Goal: Transaction & Acquisition: Purchase product/service

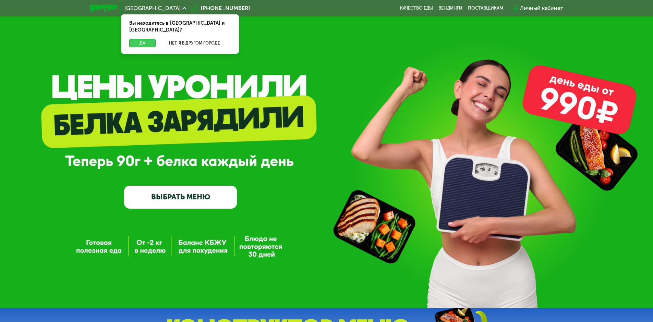
click at [149, 39] on button "Да" at bounding box center [142, 43] width 26 height 8
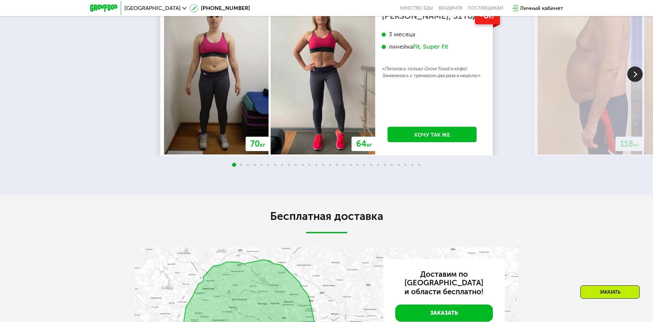
scroll to position [1233, 0]
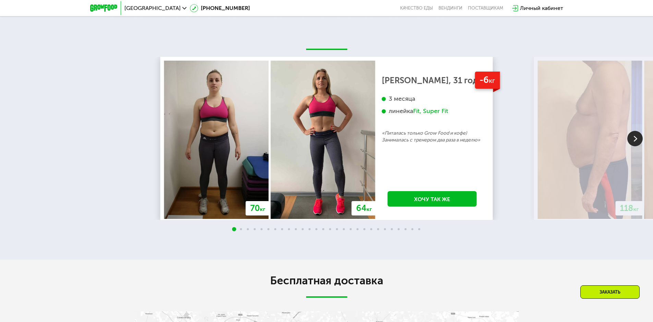
click at [635, 146] on img at bounding box center [634, 138] width 15 height 15
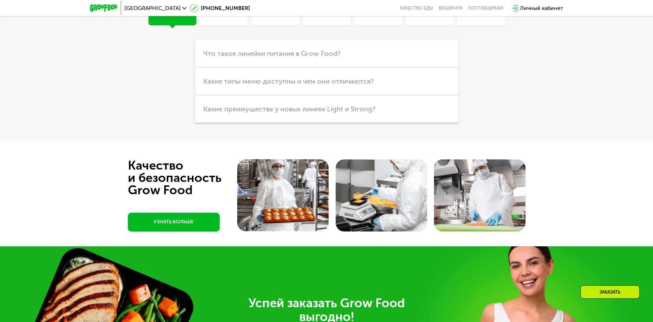
scroll to position [1850, 0]
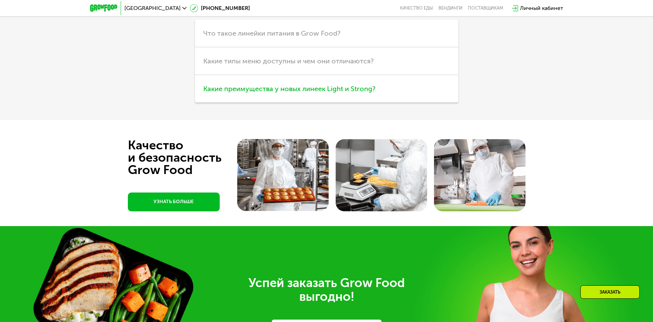
click at [333, 93] on span "Какие преимущества у новых линеек Light и Strong?" at bounding box center [289, 89] width 172 height 8
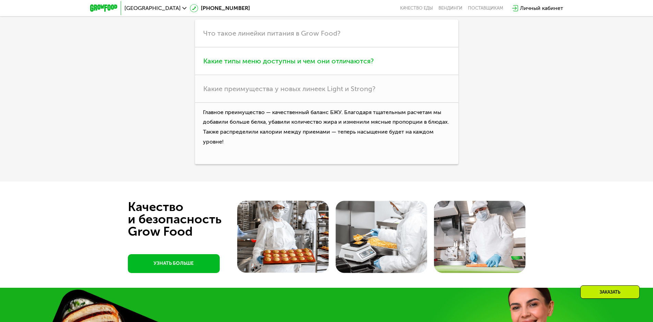
click at [333, 75] on h3 "Какие типы меню доступны и чем они отличаются?" at bounding box center [326, 61] width 263 height 28
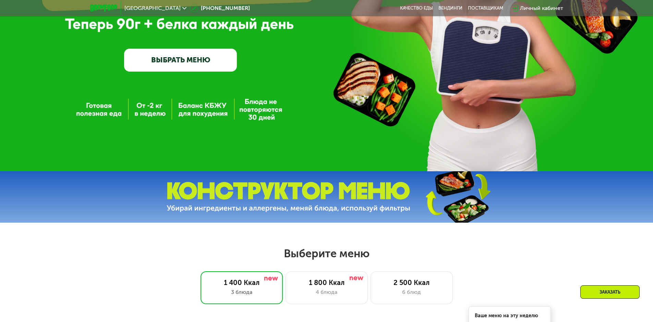
scroll to position [0, 0]
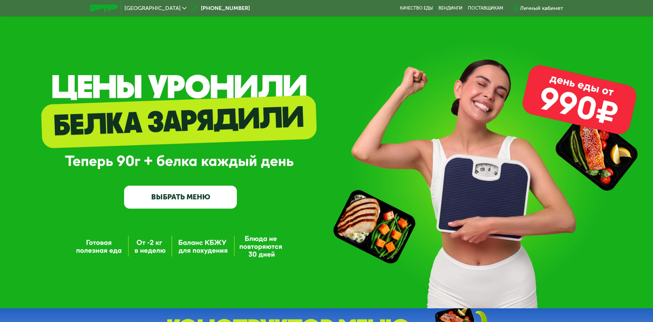
click at [518, 7] on div "Личный кабинет" at bounding box center [537, 8] width 51 height 8
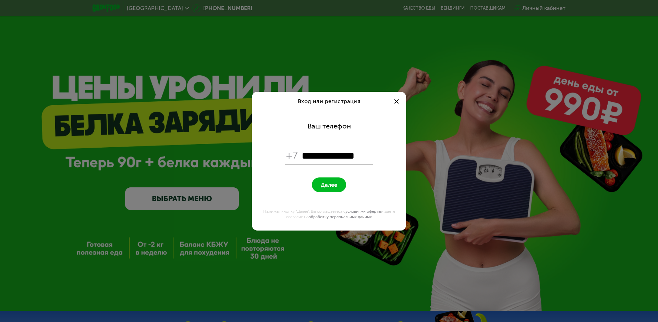
click at [303, 152] on input "**********" at bounding box center [336, 155] width 70 height 13
click at [370, 156] on input "**********" at bounding box center [336, 155] width 70 height 13
type input "**********"
click at [387, 147] on form "**********" at bounding box center [329, 171] width 146 height 120
click at [319, 190] on button "Далее" at bounding box center [329, 184] width 34 height 15
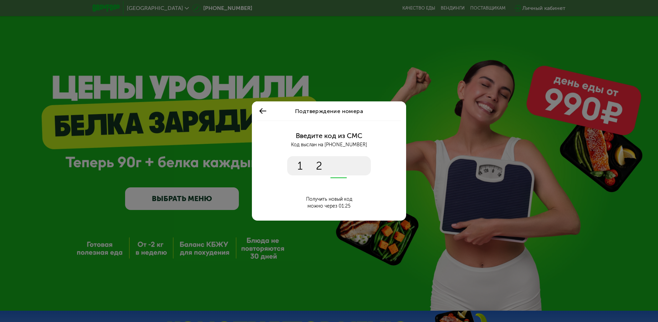
type input "****"
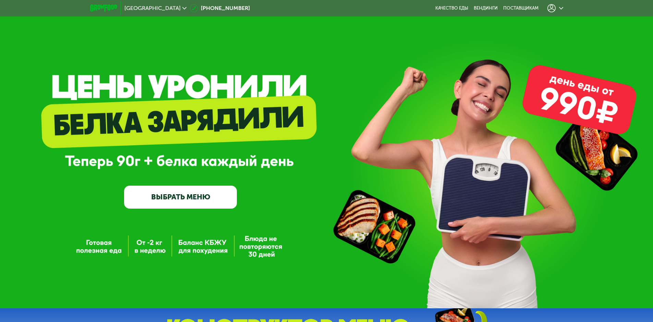
click at [557, 8] on div at bounding box center [555, 8] width 16 height 8
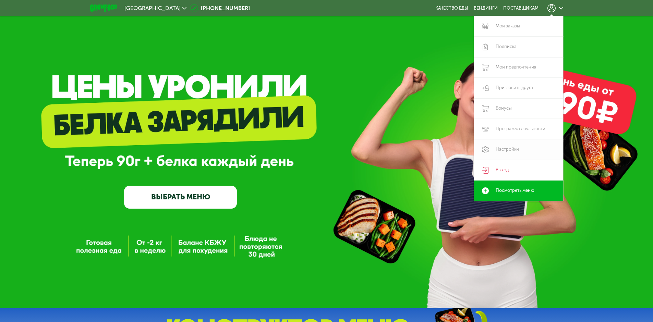
click at [500, 151] on link "Настройки" at bounding box center [518, 149] width 89 height 21
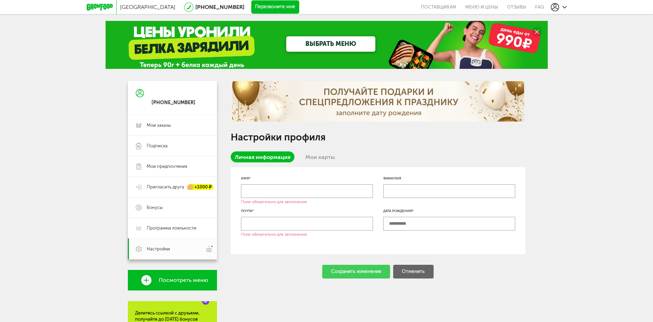
click at [334, 187] on input "text" at bounding box center [307, 191] width 132 height 14
type input "*******"
click at [256, 225] on input "text" at bounding box center [307, 224] width 132 height 14
type input "**********"
type input "******"
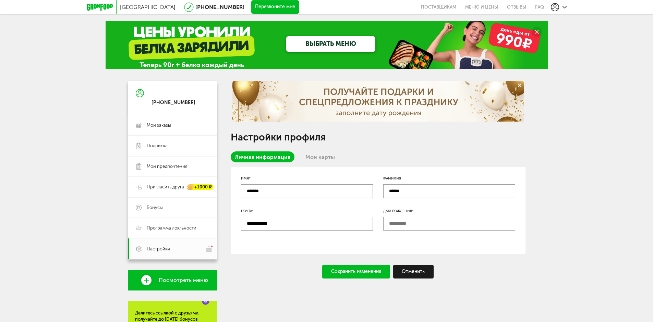
click at [389, 227] on input "text" at bounding box center [449, 224] width 132 height 14
click at [402, 221] on input "********" at bounding box center [449, 224] width 132 height 14
type input "**********"
click at [355, 275] on div "Сохранить изменения" at bounding box center [356, 272] width 68 height 14
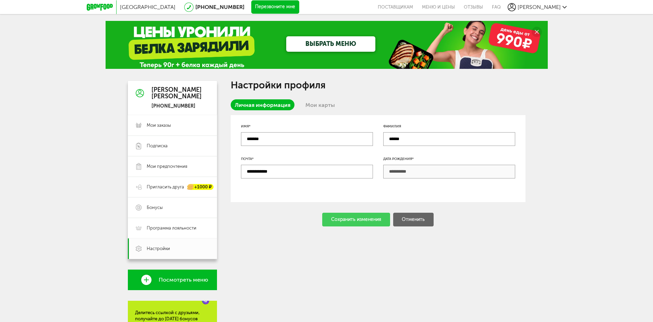
click at [146, 277] on icon at bounding box center [146, 280] width 10 height 10
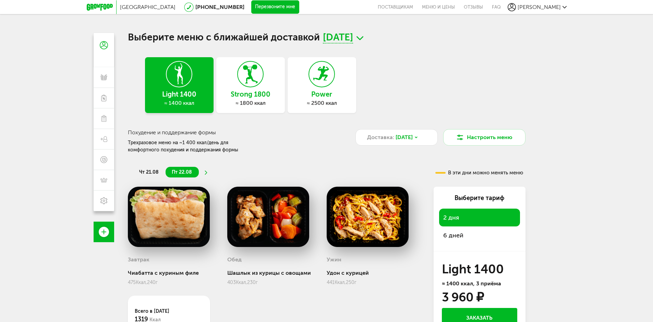
click at [152, 169] on span "чт 21.08" at bounding box center [149, 172] width 20 height 6
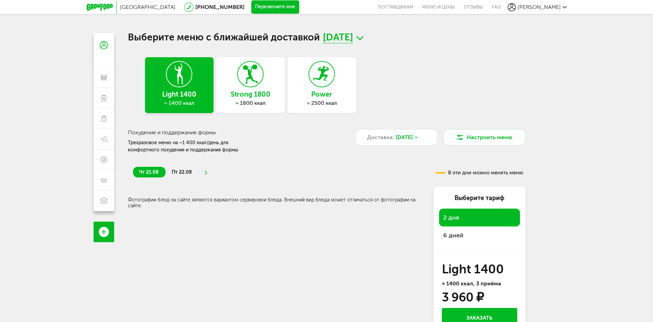
click at [260, 92] on h3 "Strong 1800" at bounding box center [250, 94] width 69 height 8
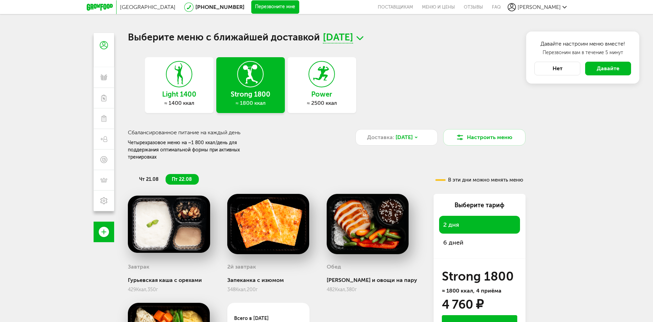
click at [327, 88] on div "Power ≈ 2500 ккал" at bounding box center [321, 85] width 69 height 56
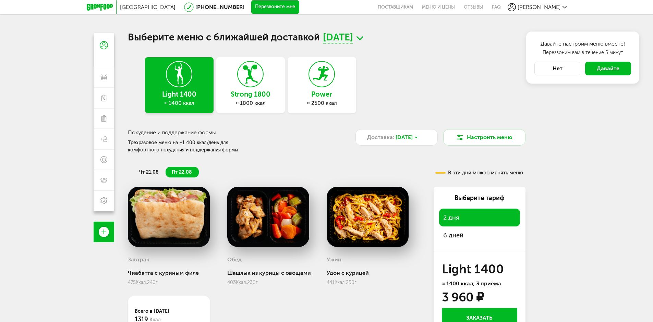
click at [320, 110] on div "Power ≈ 2500 ккал" at bounding box center [321, 85] width 69 height 56
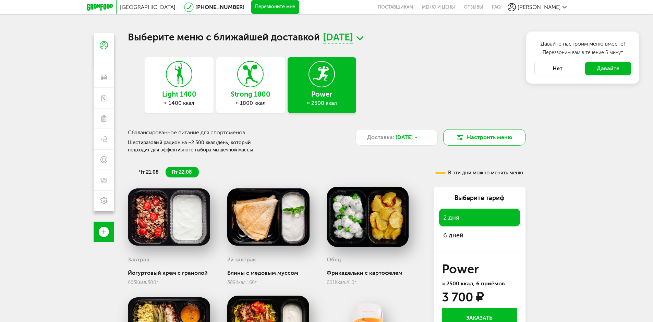
click at [482, 134] on button "Настроить меню" at bounding box center [484, 137] width 82 height 16
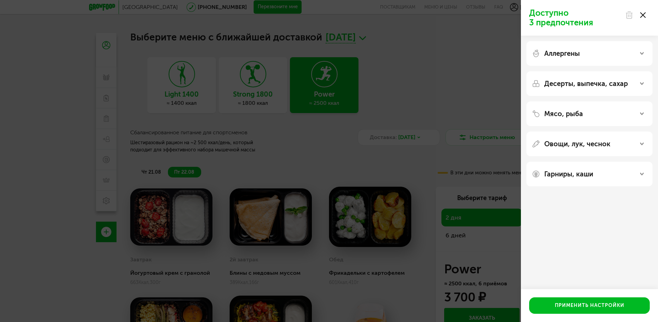
click at [642, 83] on icon at bounding box center [641, 83] width 3 height 3
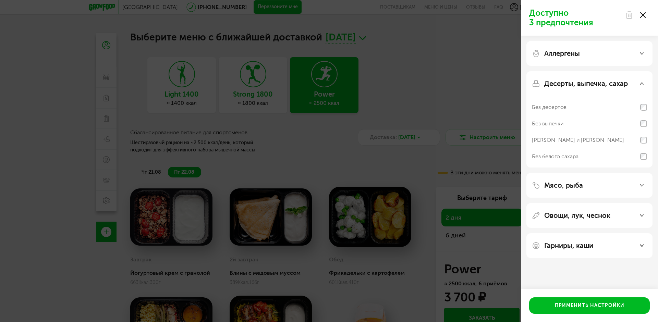
click at [642, 83] on use at bounding box center [641, 84] width 3 height 2
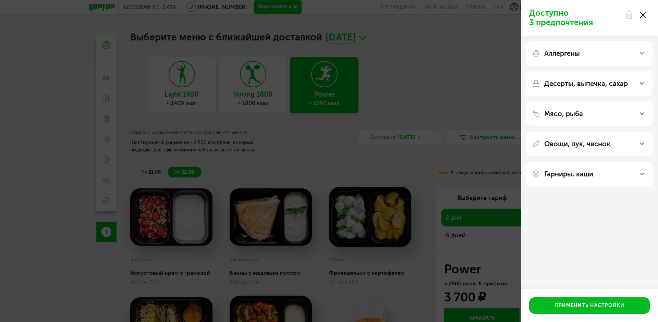
click at [642, 177] on div "Гарниры, каши" at bounding box center [589, 174] width 115 height 8
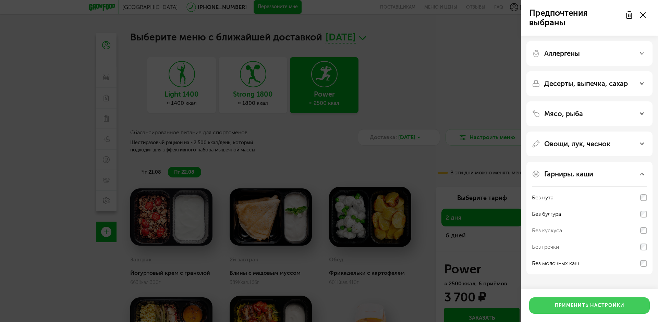
click at [609, 305] on button "Применить настройки" at bounding box center [589, 305] width 121 height 16
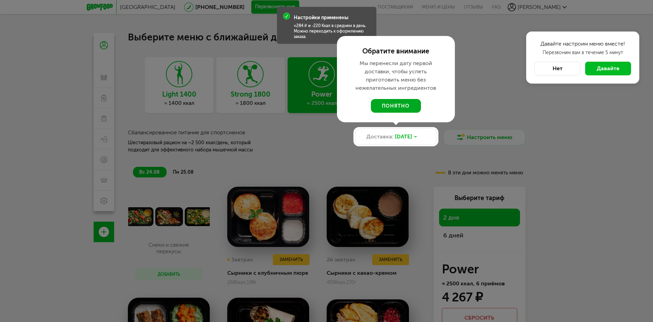
click at [405, 108] on button "понятно" at bounding box center [396, 106] width 50 height 14
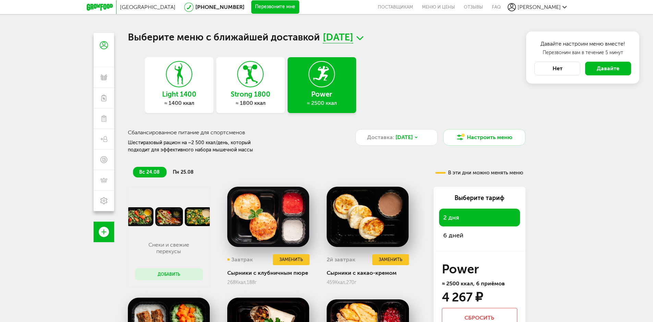
click at [614, 67] on span "Давайте" at bounding box center [607, 68] width 23 height 7
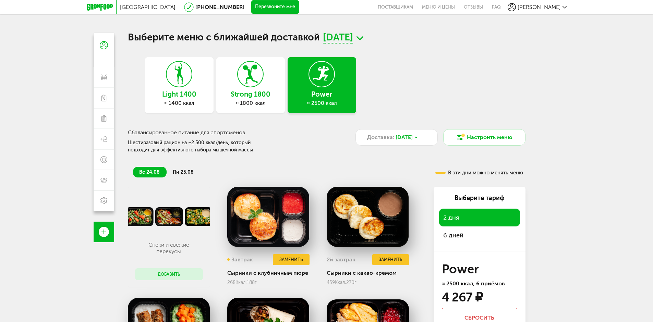
click at [252, 107] on div "Strong 1800 ≈ 1800 ккал" at bounding box center [250, 85] width 69 height 56
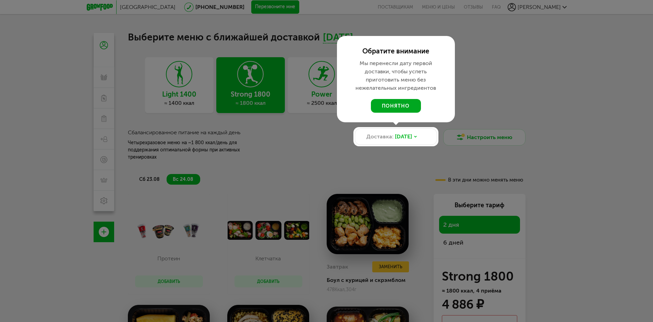
click at [413, 108] on button "понятно" at bounding box center [396, 106] width 50 height 14
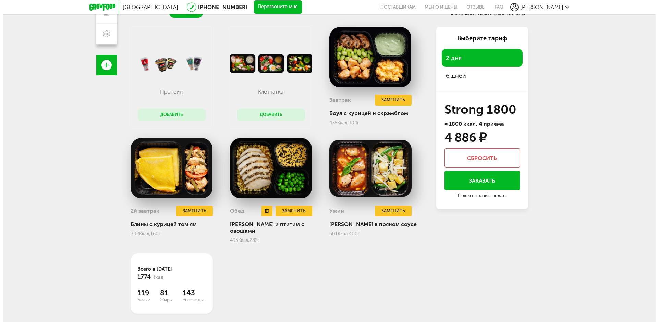
scroll to position [133, 0]
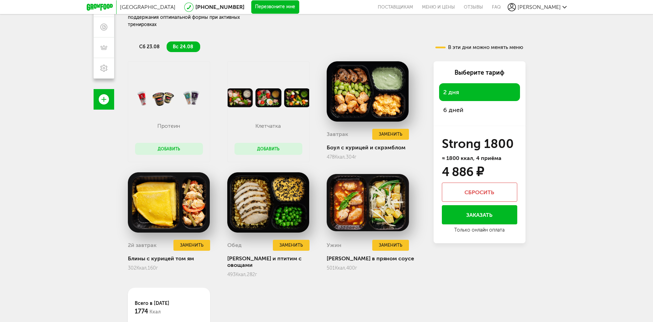
click at [177, 143] on button "Добавить" at bounding box center [169, 149] width 68 height 12
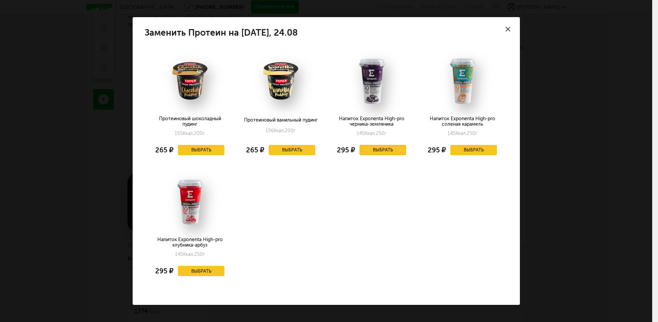
click at [377, 151] on button "Выбрать" at bounding box center [382, 150] width 47 height 10
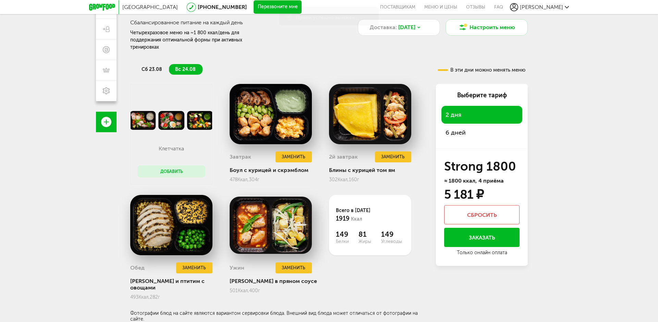
scroll to position [96, 0]
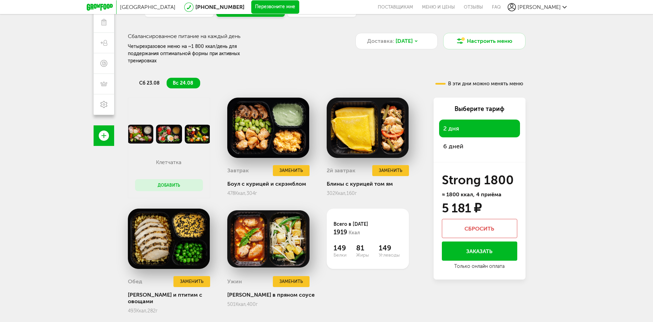
click at [156, 179] on button "Добавить" at bounding box center [169, 185] width 68 height 12
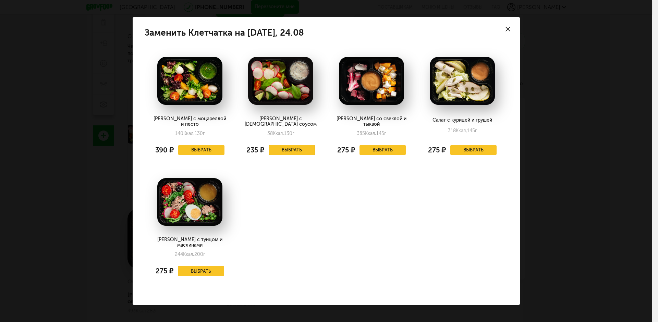
click at [298, 152] on button "Выбрать" at bounding box center [292, 150] width 47 height 10
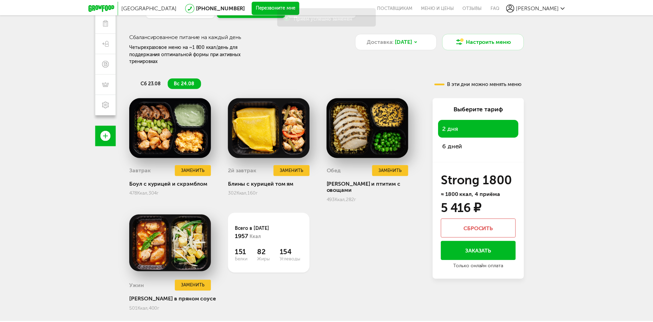
scroll to position [95, 0]
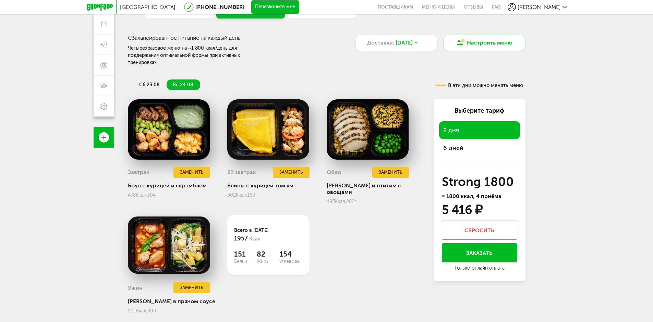
click at [151, 82] on span "сб 23.08" at bounding box center [149, 85] width 21 height 6
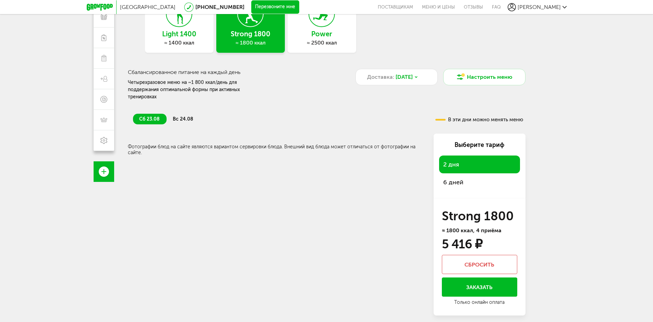
scroll to position [60, 0]
click at [182, 116] on span "вс 24.08" at bounding box center [183, 119] width 21 height 6
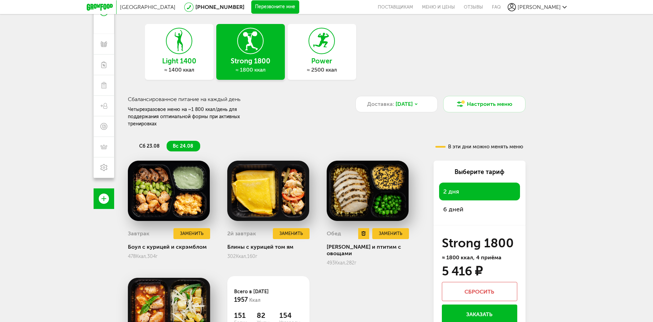
scroll to position [95, 0]
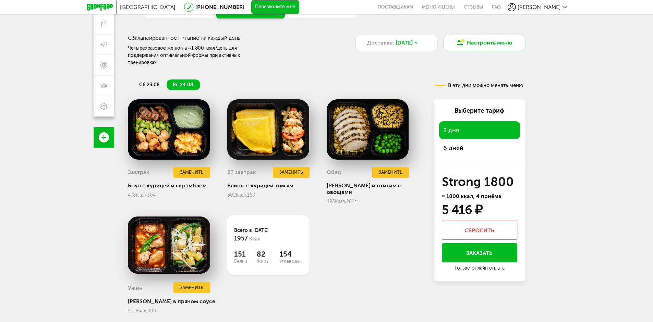
click at [457, 126] on span "2 дня" at bounding box center [451, 130] width 16 height 8
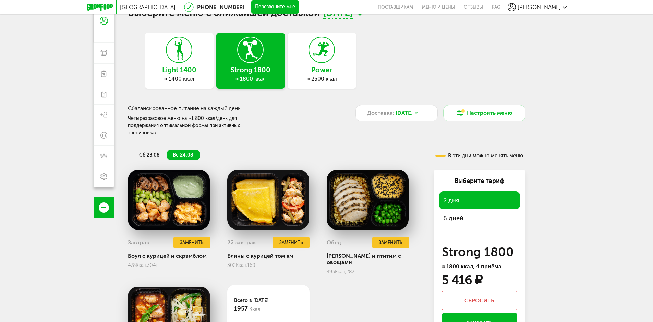
scroll to position [0, 0]
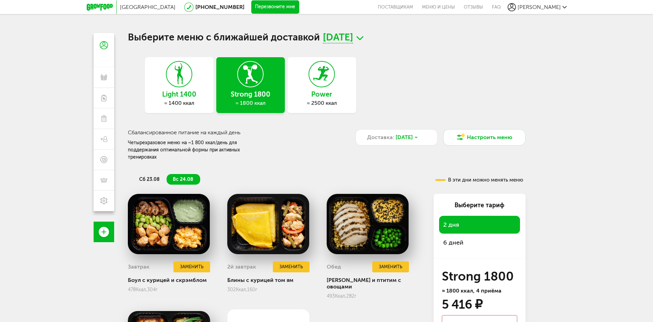
click at [166, 97] on h3 "Light 1400" at bounding box center [179, 94] width 69 height 8
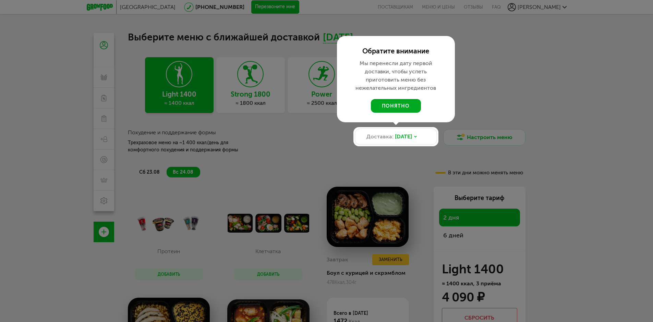
click at [400, 104] on button "понятно" at bounding box center [396, 106] width 50 height 14
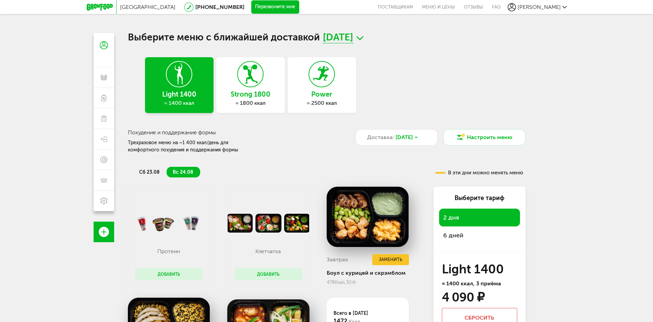
click at [148, 168] on li "сб 23.08" at bounding box center [150, 172] width 34 height 11
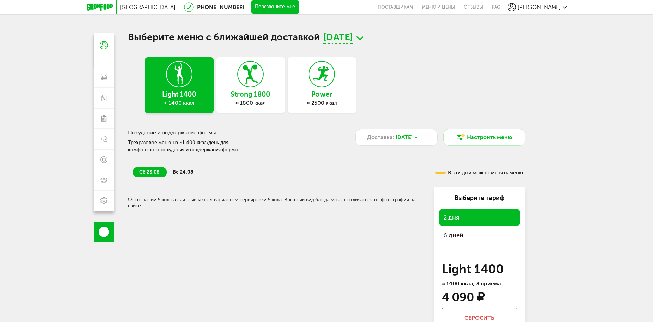
click at [177, 169] on li "вс 24.08" at bounding box center [183, 172] width 34 height 11
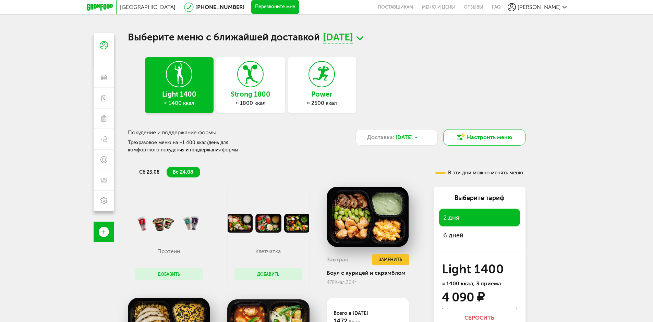
click at [482, 137] on button "Настроить меню" at bounding box center [484, 137] width 82 height 16
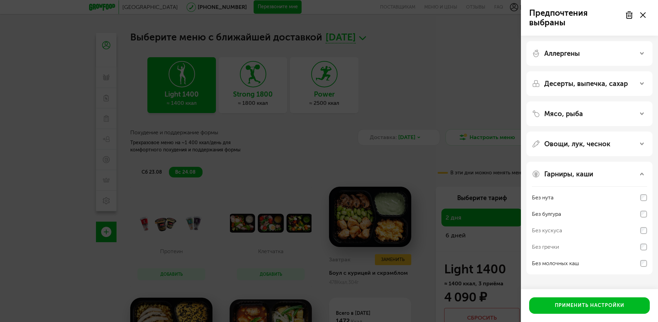
click at [640, 12] on icon at bounding box center [642, 14] width 5 height 5
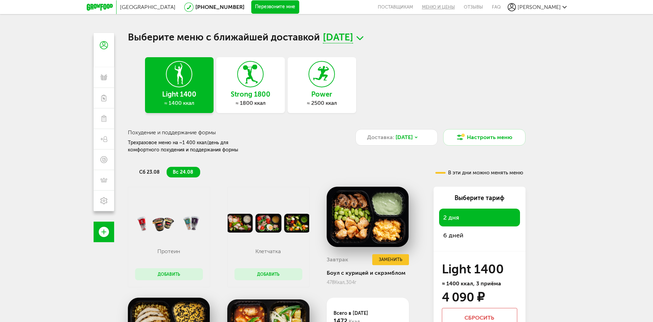
click at [459, 7] on link "Меню и цены" at bounding box center [438, 7] width 42 height 14
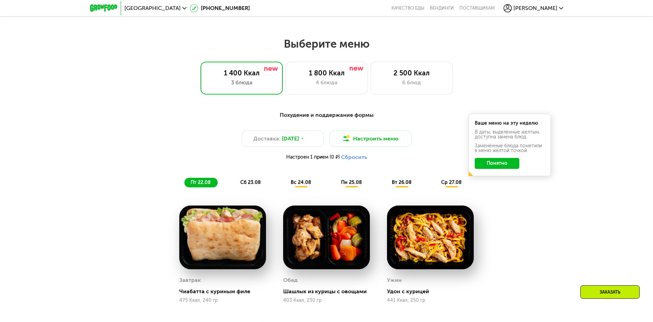
scroll to position [301, 0]
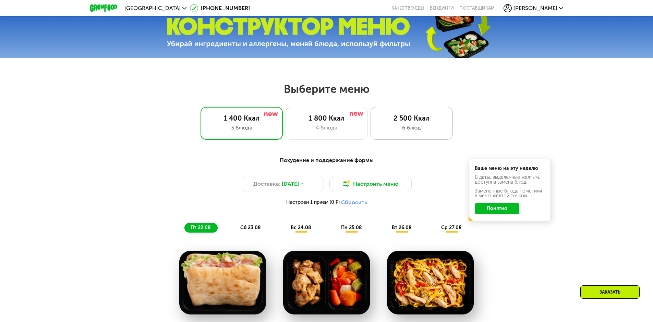
click at [383, 125] on div "2 500 Ккал 6 блюд" at bounding box center [411, 123] width 82 height 33
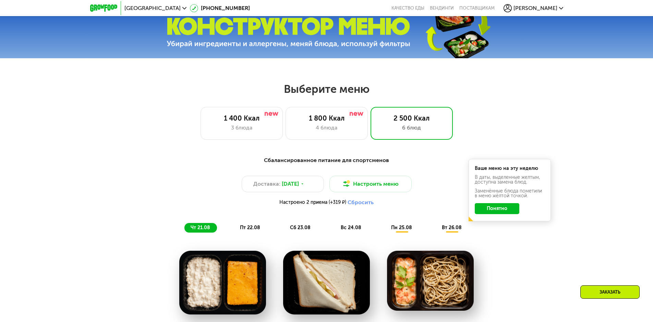
click at [363, 204] on button "Сбросить" at bounding box center [360, 202] width 26 height 7
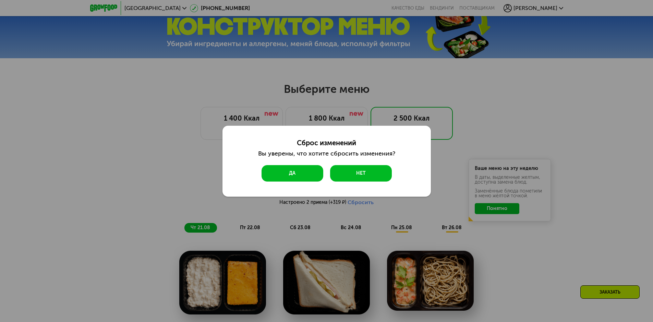
click at [287, 174] on button "Да" at bounding box center [292, 173] width 62 height 16
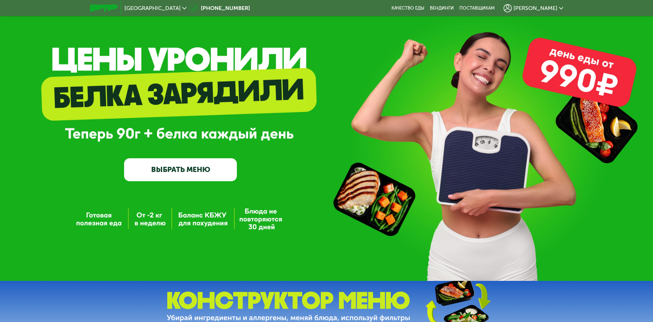
scroll to position [0, 0]
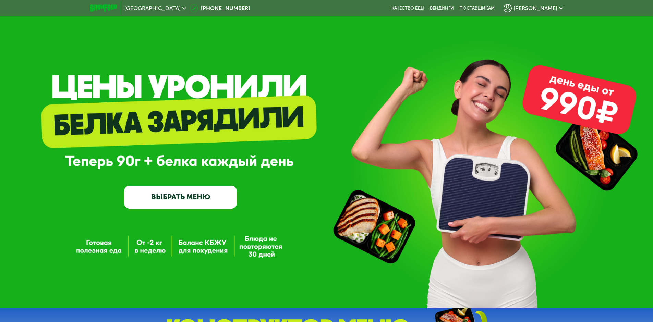
click at [102, 7] on img at bounding box center [103, 7] width 27 height 7
click at [177, 201] on link "ВЫБРАТЬ МЕНЮ" at bounding box center [180, 197] width 113 height 23
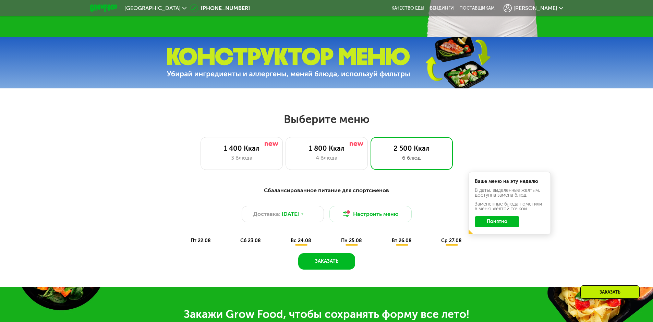
scroll to position [274, 0]
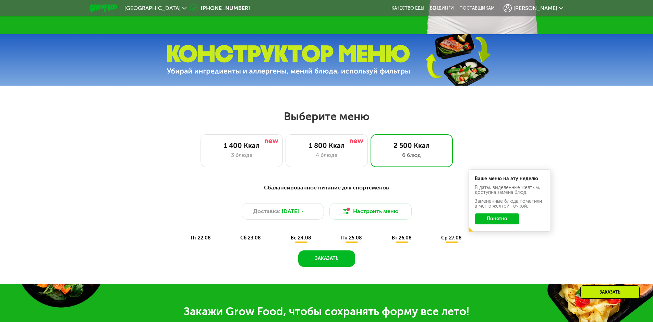
click at [512, 224] on button "Понятно" at bounding box center [496, 218] width 45 height 11
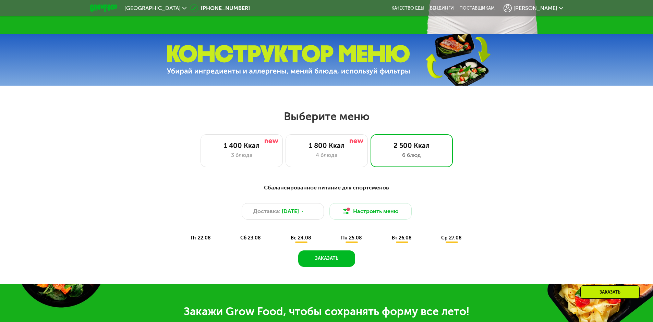
click at [201, 241] on span "пт 22.08" at bounding box center [200, 238] width 20 height 6
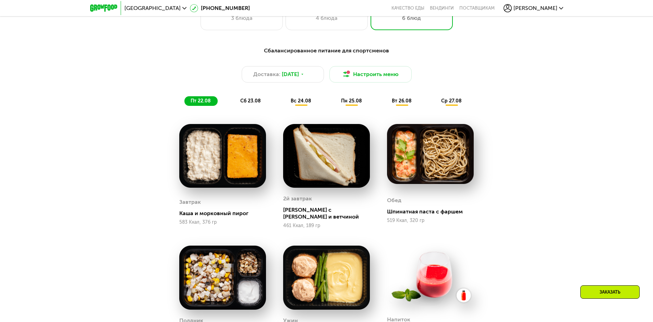
scroll to position [445, 0]
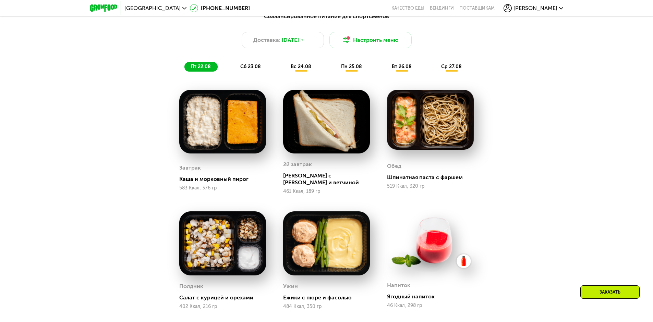
click at [248, 67] on span "сб 23.08" at bounding box center [250, 67] width 21 height 6
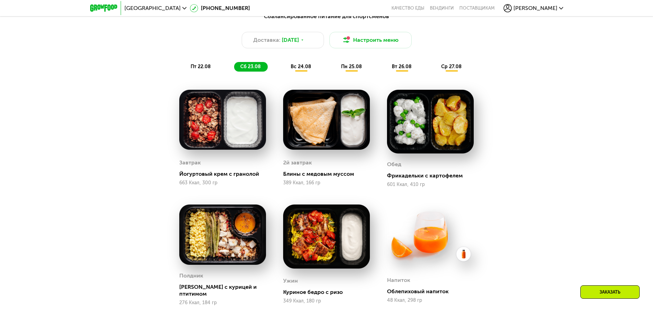
click at [299, 69] on span "вс 24.08" at bounding box center [300, 67] width 21 height 6
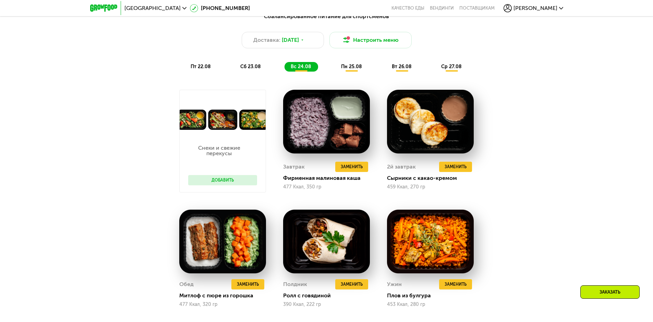
click at [350, 70] on span "пн 25.08" at bounding box center [351, 67] width 21 height 6
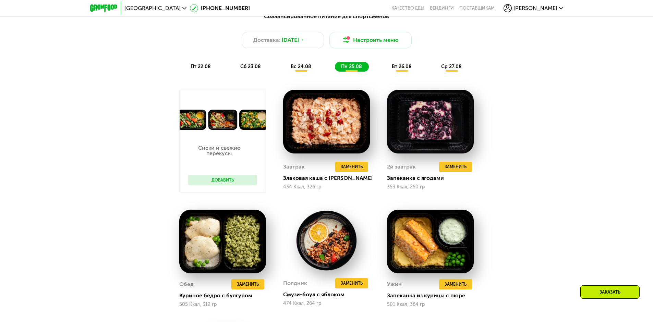
click at [397, 70] on span "вт 26.08" at bounding box center [402, 67] width 20 height 6
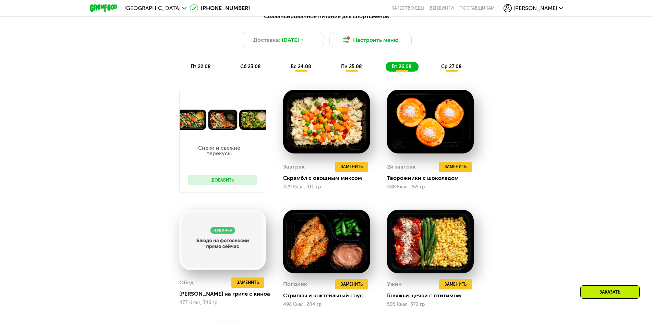
click at [453, 67] on span "ср 27.08" at bounding box center [451, 67] width 21 height 6
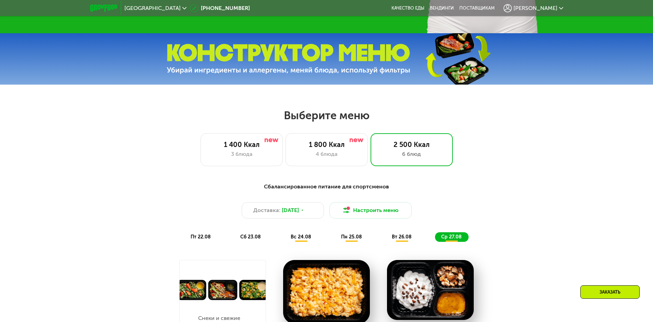
scroll to position [274, 0]
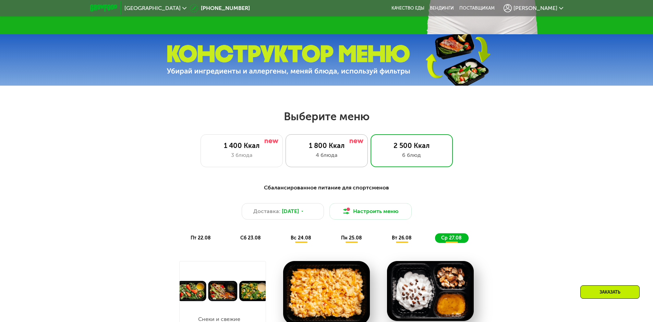
click at [334, 149] on div "1 800 Ккал" at bounding box center [327, 145] width 68 height 8
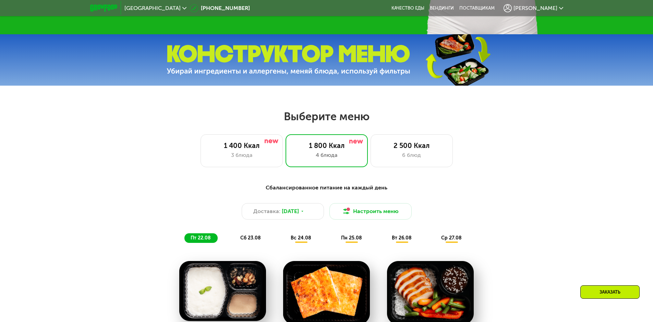
click at [245, 239] on span "сб 23.08" at bounding box center [250, 238] width 21 height 6
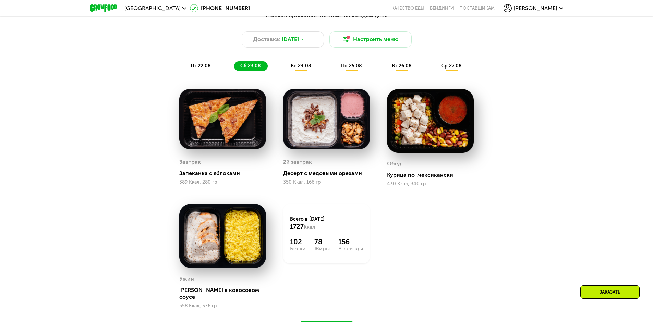
scroll to position [480, 0]
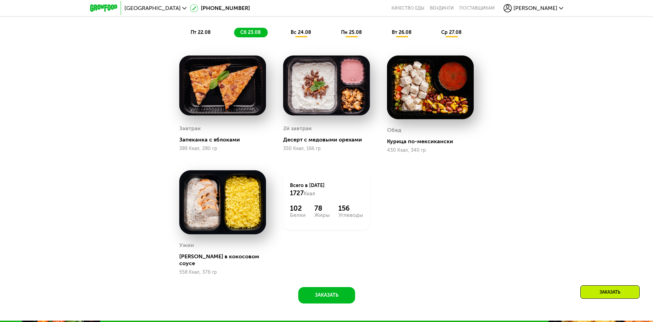
click at [304, 35] on span "вс 24.08" at bounding box center [300, 32] width 21 height 6
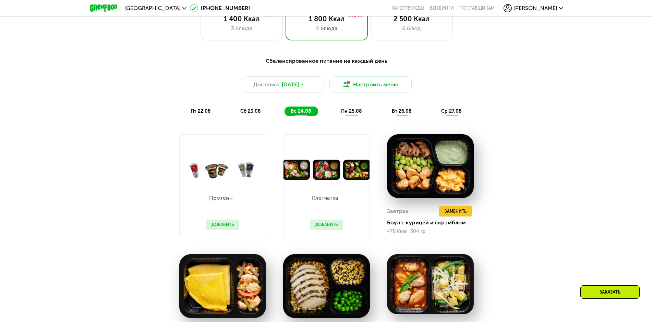
scroll to position [411, 0]
